Goal: Task Accomplishment & Management: Manage account settings

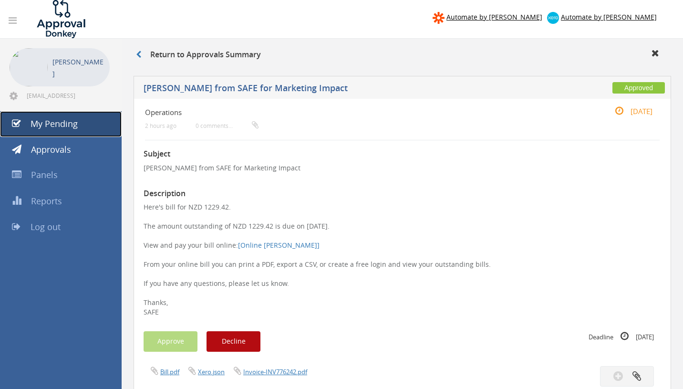
click at [91, 125] on link "My Pending" at bounding box center [61, 124] width 122 height 26
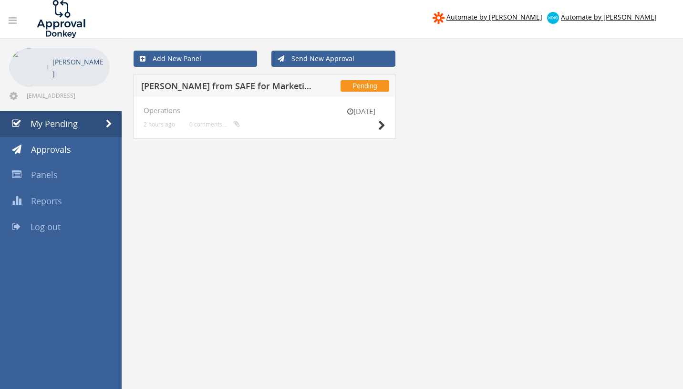
click at [376, 126] on div "[DATE]" at bounding box center [362, 119] width 48 height 27
click at [378, 126] on icon at bounding box center [381, 126] width 7 height 10
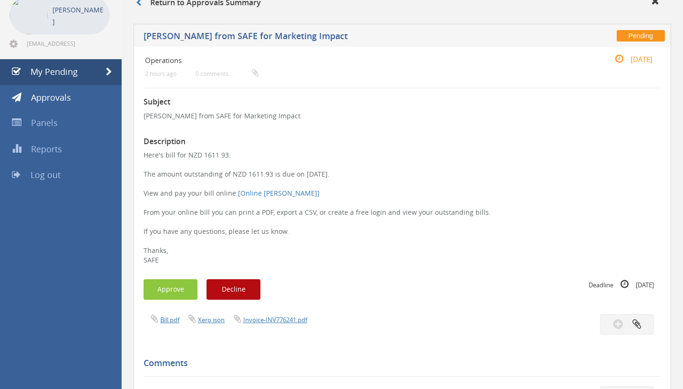
scroll to position [126, 0]
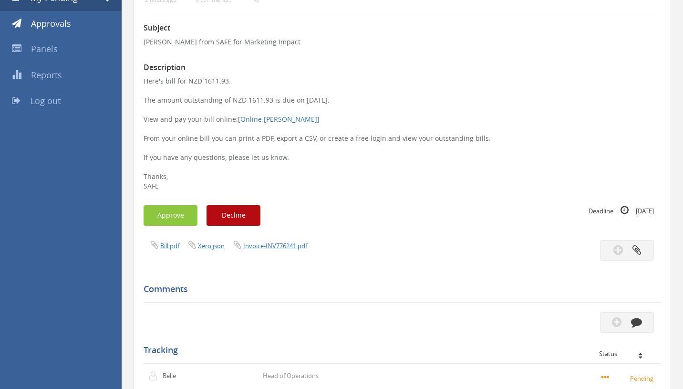
click at [245, 309] on div "Subject Bill from SAFE for Marketing Impact Description Here's bill for NZD 161…" at bounding box center [402, 278] width 517 height 529
click at [358, 318] on div "Tracking Status Belle Pending" at bounding box center [402, 354] width 517 height 75
click at [639, 321] on icon "button" at bounding box center [636, 321] width 11 height 11
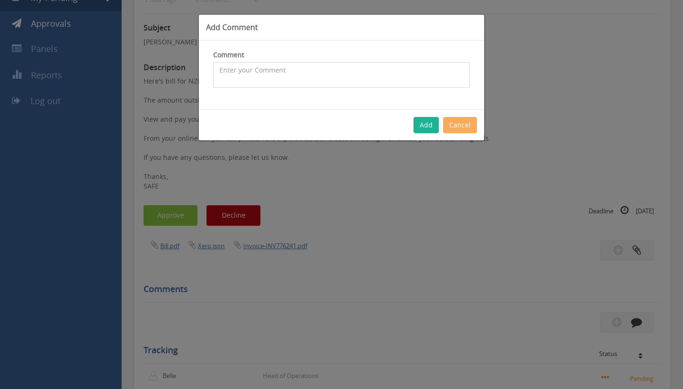
click at [372, 72] on textarea at bounding box center [341, 75] width 257 height 26
type textarea "Events/ Cams budget"
click at [434, 121] on button "Add" at bounding box center [425, 125] width 25 height 16
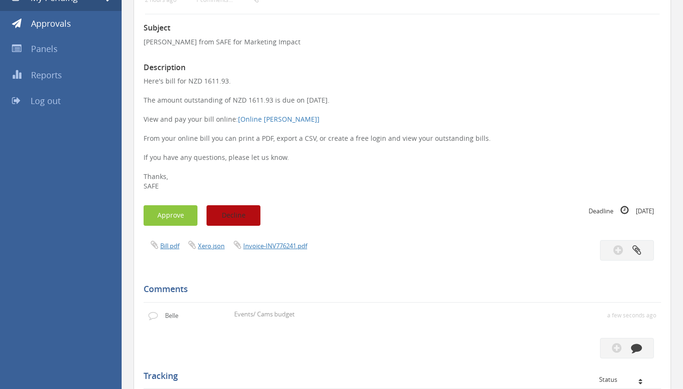
click at [246, 213] on button "Decline" at bounding box center [233, 215] width 54 height 21
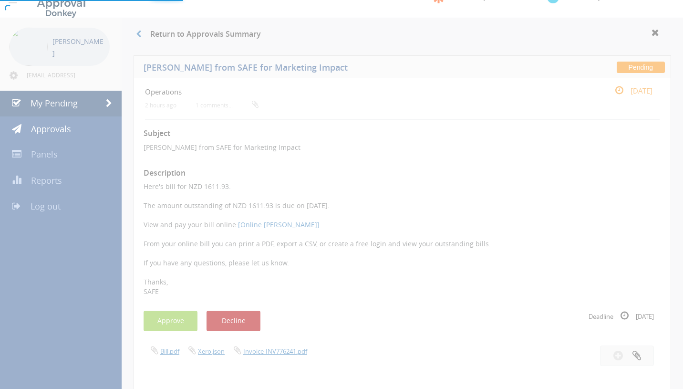
scroll to position [0, 0]
